Goal: Transaction & Acquisition: Purchase product/service

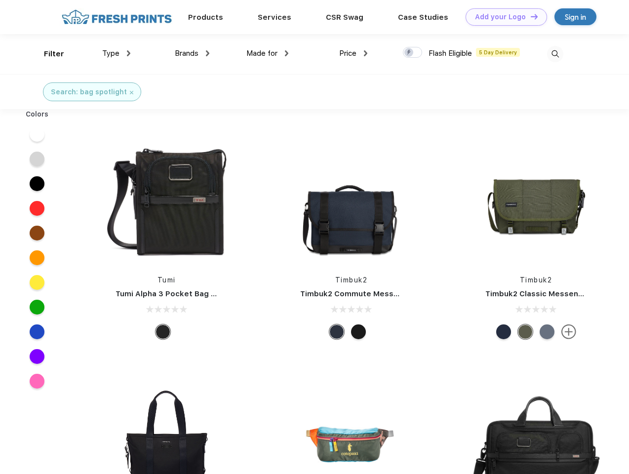
click at [502, 17] on link "Add your Logo Design Tool" at bounding box center [505, 16] width 81 height 17
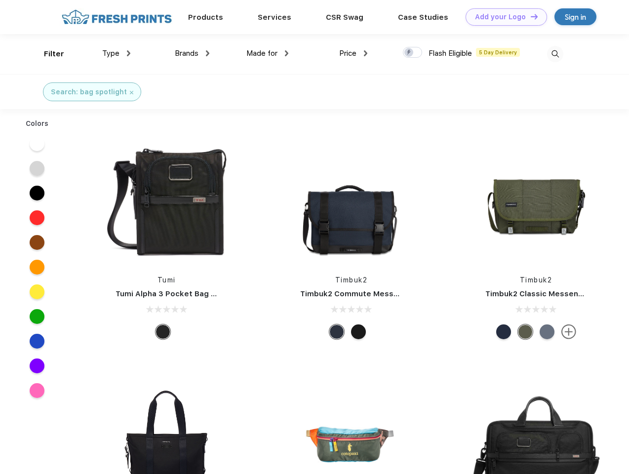
click at [0, 0] on div "Design Tool" at bounding box center [0, 0] width 0 height 0
click at [529, 16] on link "Add your Logo Design Tool" at bounding box center [505, 16] width 81 height 17
click at [47, 54] on div "Filter" at bounding box center [54, 53] width 20 height 11
click at [116, 53] on span "Type" at bounding box center [110, 53] width 17 height 9
click at [192, 53] on span "Brands" at bounding box center [187, 53] width 24 height 9
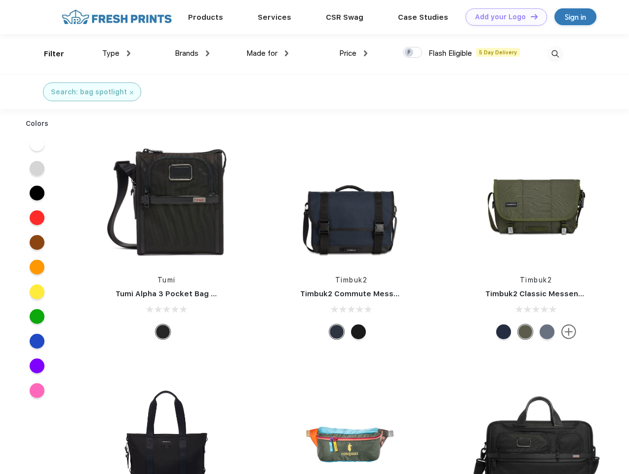
click at [267, 53] on span "Made for" at bounding box center [261, 53] width 31 height 9
click at [353, 53] on span "Price" at bounding box center [347, 53] width 17 height 9
click at [413, 53] on div at bounding box center [412, 52] width 19 height 11
click at [409, 53] on input "checkbox" at bounding box center [406, 49] width 6 height 6
click at [555, 54] on img at bounding box center [555, 54] width 16 height 16
